Goal: Transaction & Acquisition: Purchase product/service

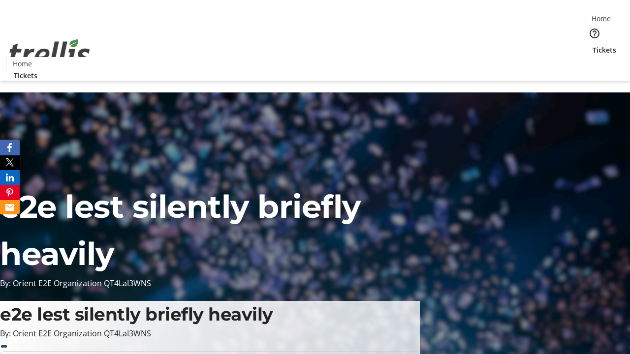
click at [592, 45] on span "Tickets" at bounding box center [604, 50] width 24 height 10
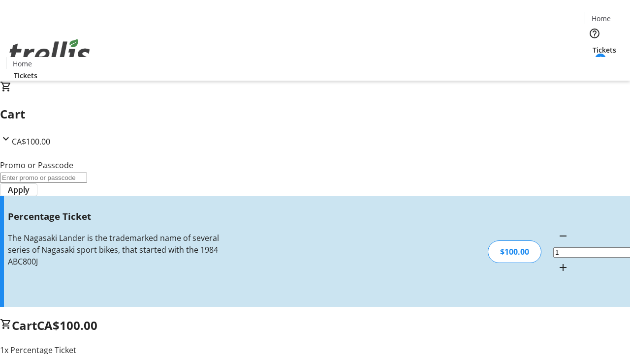
type input "BAR"
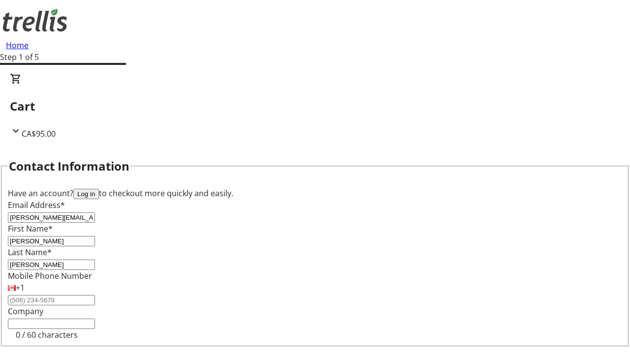
type input "[PERSON_NAME]"
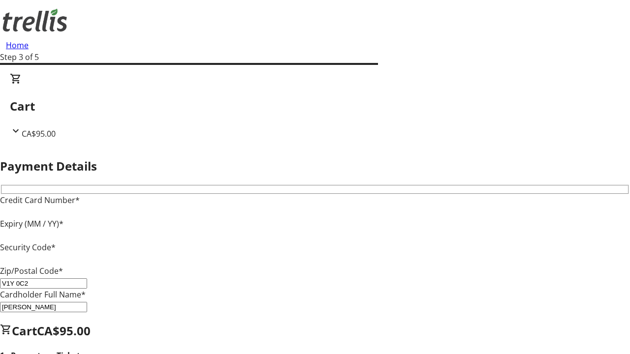
type input "V1Y 0C2"
